Goal: Task Accomplishment & Management: Manage account settings

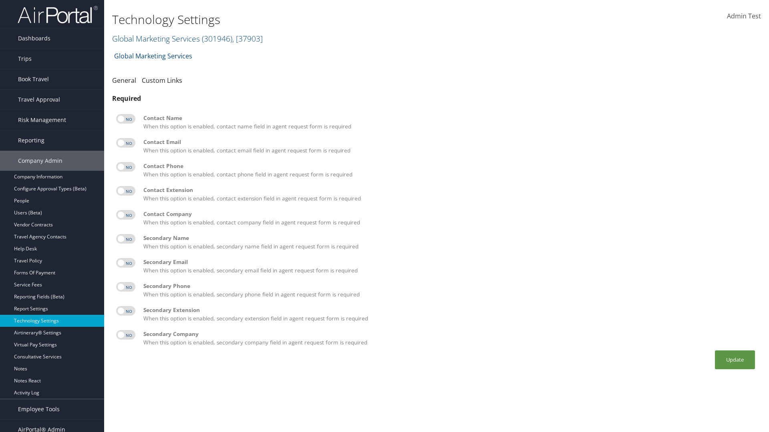
click at [126, 119] on label at bounding box center [125, 119] width 19 height 10
click at [125, 119] on input "checkbox" at bounding box center [122, 120] width 5 height 5
checkbox input "true"
click at [126, 143] on label at bounding box center [125, 143] width 19 height 10
click at [125, 143] on input "checkbox" at bounding box center [122, 144] width 5 height 5
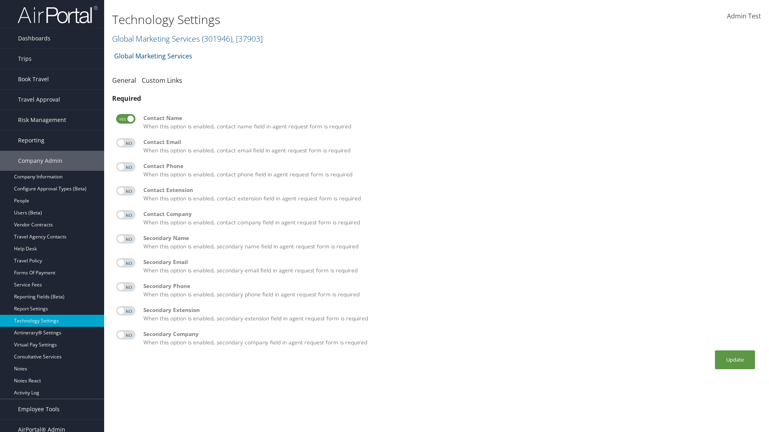
checkbox input "true"
click at [126, 167] on label at bounding box center [125, 167] width 19 height 10
click at [125, 167] on input "checkbox" at bounding box center [122, 168] width 5 height 5
checkbox input "true"
click at [126, 191] on label at bounding box center [125, 191] width 19 height 10
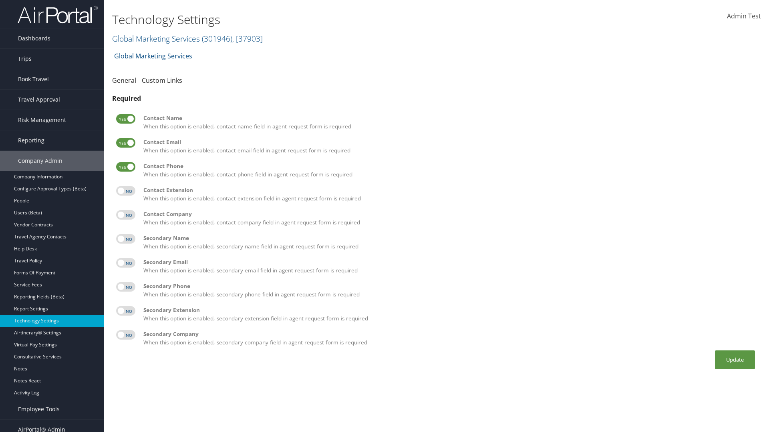
click at [125, 191] on input "checkbox" at bounding box center [122, 192] width 5 height 5
checkbox input "true"
click at [126, 215] on label at bounding box center [125, 215] width 19 height 10
click at [125, 215] on input "checkbox" at bounding box center [122, 216] width 5 height 5
checkbox input "true"
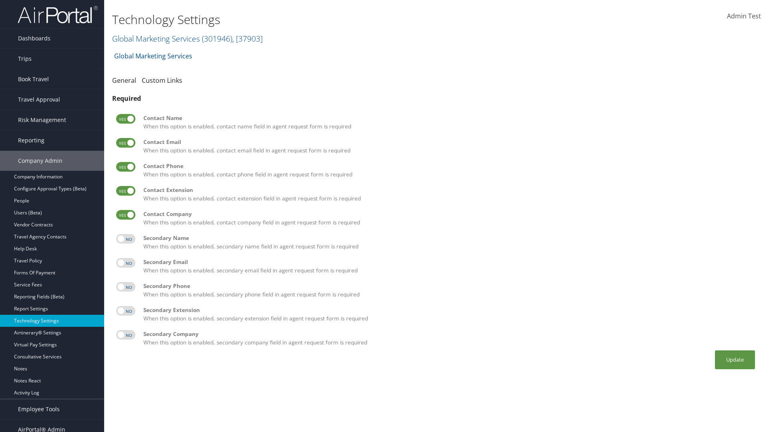
click at [126, 239] on label at bounding box center [125, 239] width 19 height 10
click at [125, 239] on input "checkbox" at bounding box center [122, 240] width 5 height 5
checkbox input "true"
click at [126, 263] on label at bounding box center [125, 263] width 19 height 10
click at [125, 263] on input "checkbox" at bounding box center [122, 264] width 5 height 5
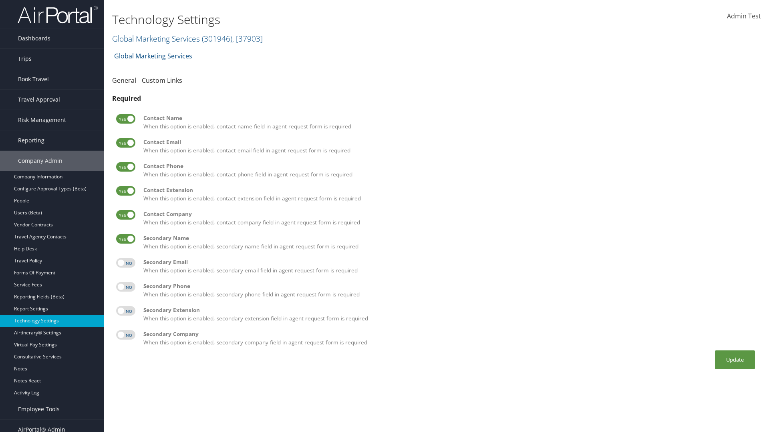
checkbox input "true"
click at [126, 287] on label at bounding box center [125, 287] width 19 height 10
click at [125, 287] on input "checkbox" at bounding box center [122, 288] width 5 height 5
checkbox input "true"
click at [126, 311] on label at bounding box center [125, 311] width 19 height 10
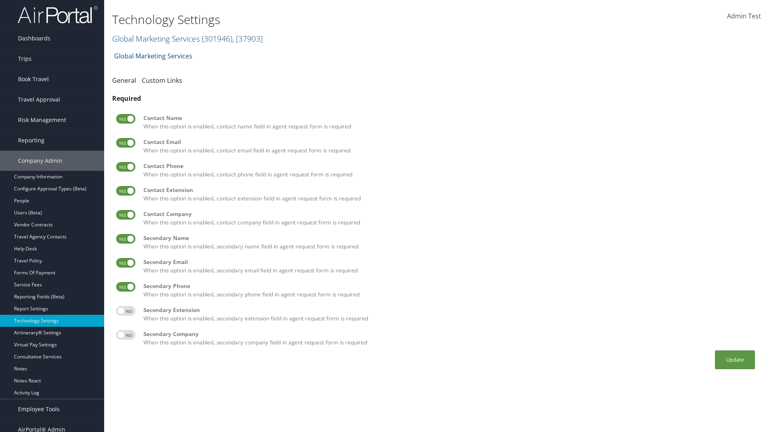
click at [125, 311] on input "checkbox" at bounding box center [122, 312] width 5 height 5
checkbox input "true"
click at [126, 335] on label at bounding box center [125, 335] width 19 height 10
click at [125, 335] on input "checkbox" at bounding box center [122, 336] width 5 height 5
checkbox input "true"
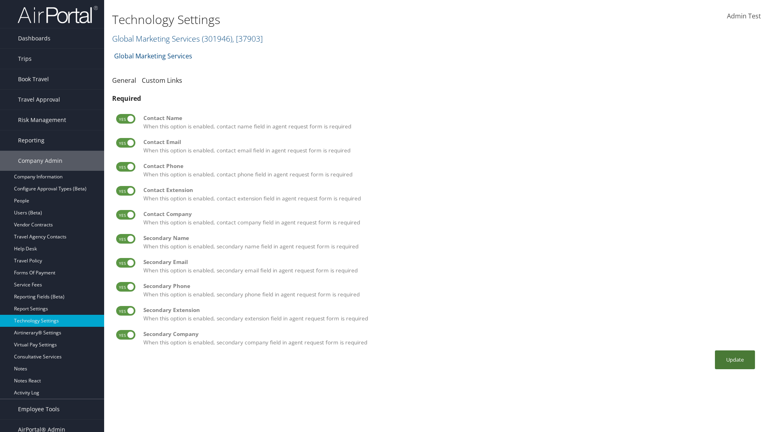
click at [735, 360] on button "Update" at bounding box center [735, 360] width 40 height 19
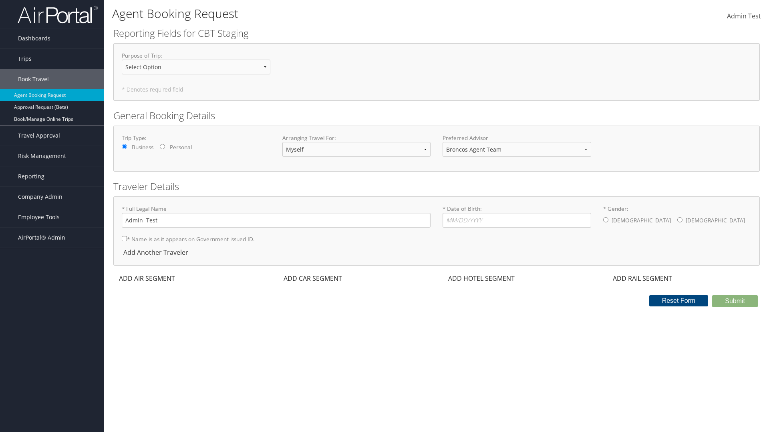
click at [147, 279] on div "ADD AIR SEGMENT" at bounding box center [146, 279] width 66 height 10
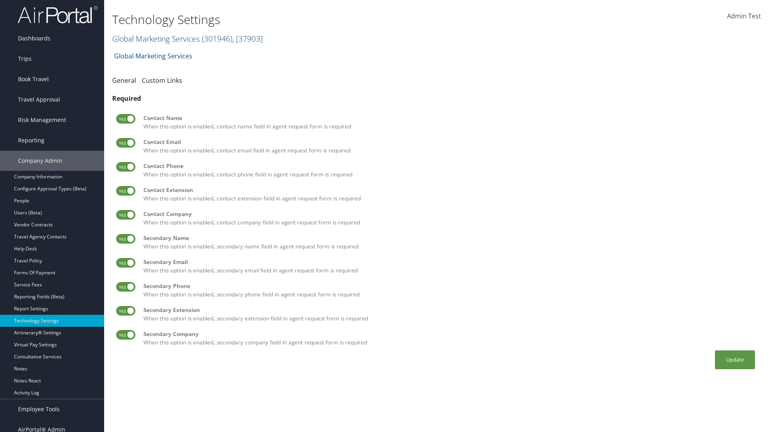
click at [126, 119] on label at bounding box center [125, 119] width 19 height 10
click at [125, 119] on input "checkbox" at bounding box center [122, 120] width 5 height 5
checkbox input "false"
click at [126, 143] on label at bounding box center [125, 143] width 19 height 10
click at [125, 143] on input "checkbox" at bounding box center [122, 144] width 5 height 5
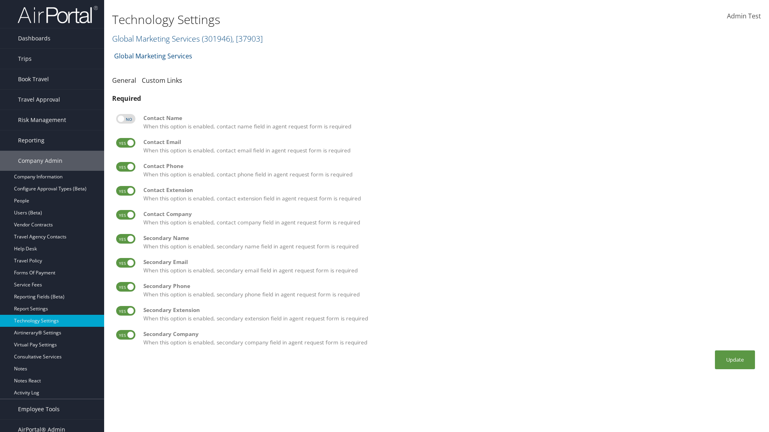
checkbox input "false"
click at [126, 167] on label at bounding box center [125, 167] width 19 height 10
click at [125, 167] on input "checkbox" at bounding box center [122, 168] width 5 height 5
checkbox input "false"
click at [126, 191] on label at bounding box center [125, 191] width 19 height 10
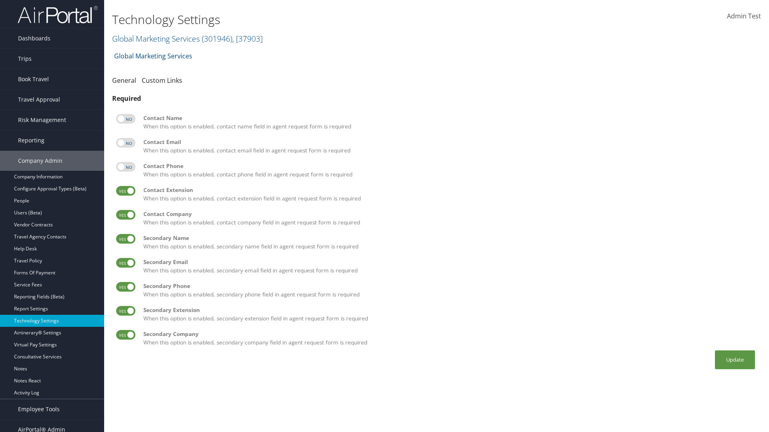
click at [125, 191] on input "checkbox" at bounding box center [122, 192] width 5 height 5
checkbox input "false"
click at [126, 215] on label at bounding box center [125, 215] width 19 height 10
click at [125, 215] on input "checkbox" at bounding box center [122, 216] width 5 height 5
checkbox input "false"
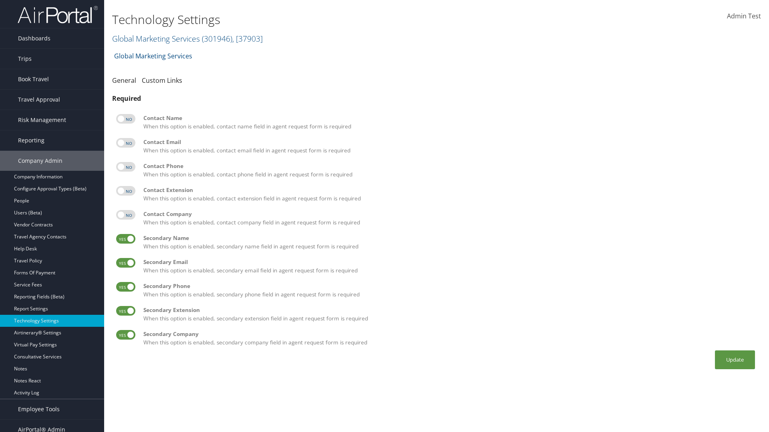
click at [126, 239] on label at bounding box center [125, 239] width 19 height 10
click at [125, 239] on input "checkbox" at bounding box center [122, 240] width 5 height 5
checkbox input "false"
click at [126, 263] on label at bounding box center [125, 263] width 19 height 10
click at [125, 263] on input "checkbox" at bounding box center [122, 264] width 5 height 5
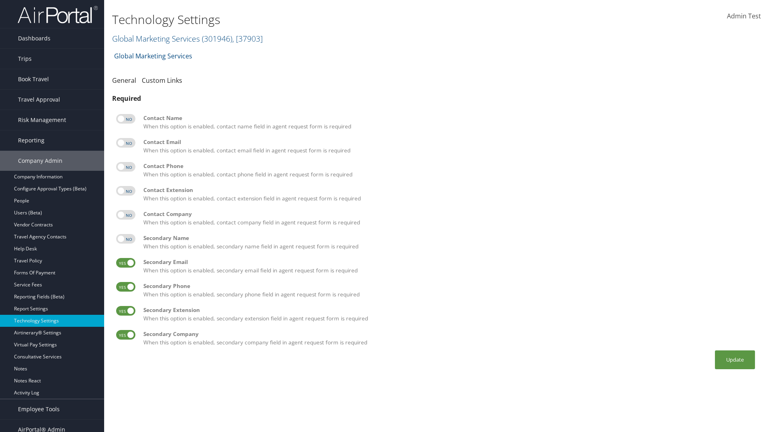
checkbox input "false"
click at [126, 287] on label at bounding box center [125, 287] width 19 height 10
click at [125, 287] on input "checkbox" at bounding box center [122, 288] width 5 height 5
checkbox input "false"
click at [126, 311] on label at bounding box center [125, 311] width 19 height 10
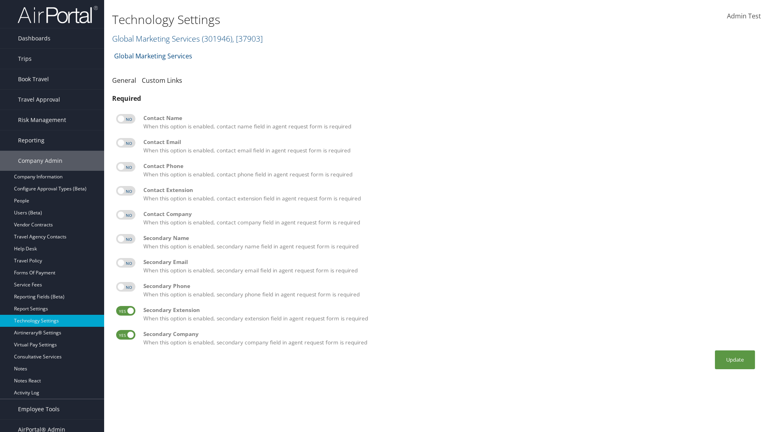
click at [125, 311] on input "checkbox" at bounding box center [122, 312] width 5 height 5
checkbox input "false"
click at [126, 335] on label at bounding box center [125, 335] width 19 height 10
click at [125, 335] on input "checkbox" at bounding box center [122, 336] width 5 height 5
checkbox input "false"
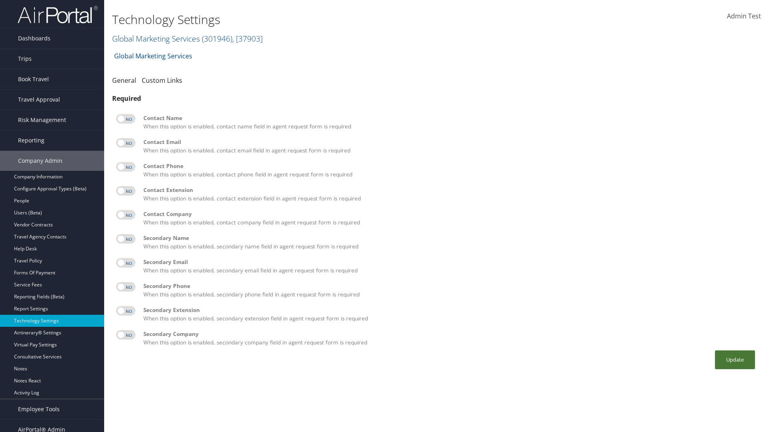
click at [735, 360] on button "Update" at bounding box center [735, 360] width 40 height 19
